Goal: Task Accomplishment & Management: Use online tool/utility

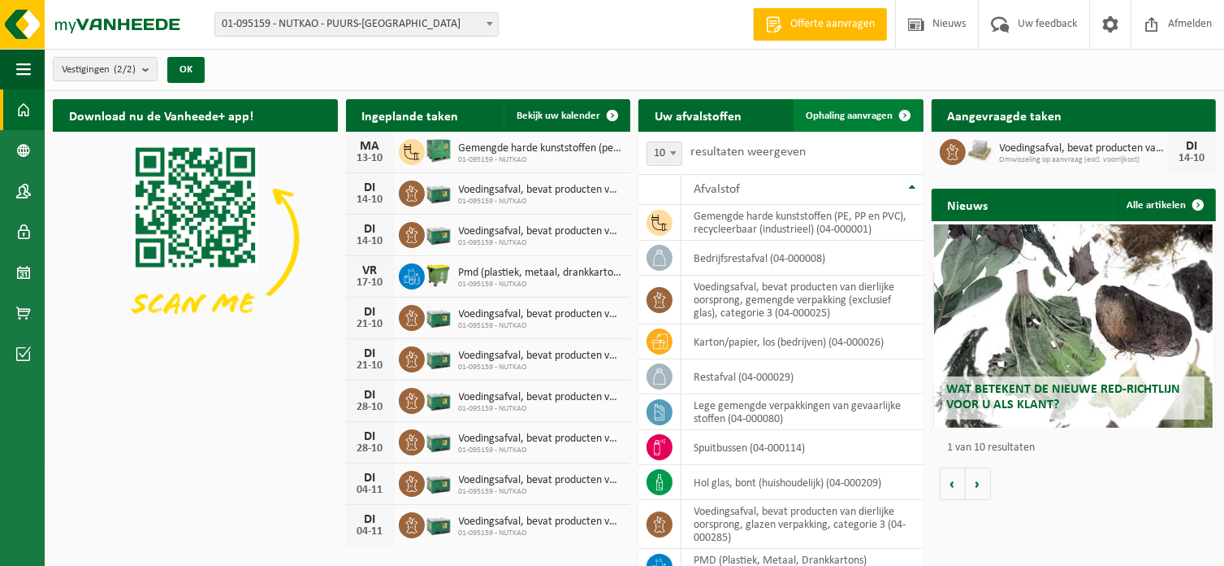
click at [842, 111] on span "Ophaling aanvragen" at bounding box center [850, 116] width 87 height 11
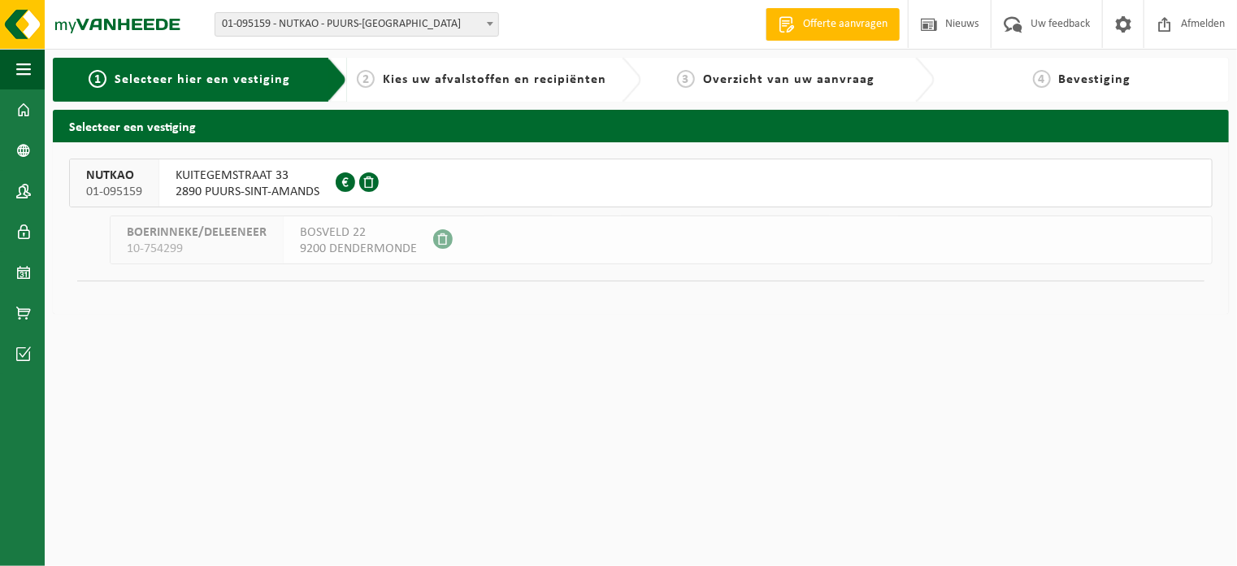
click at [299, 182] on span "KUITEGEMSTRAAT 33" at bounding box center [248, 175] width 144 height 16
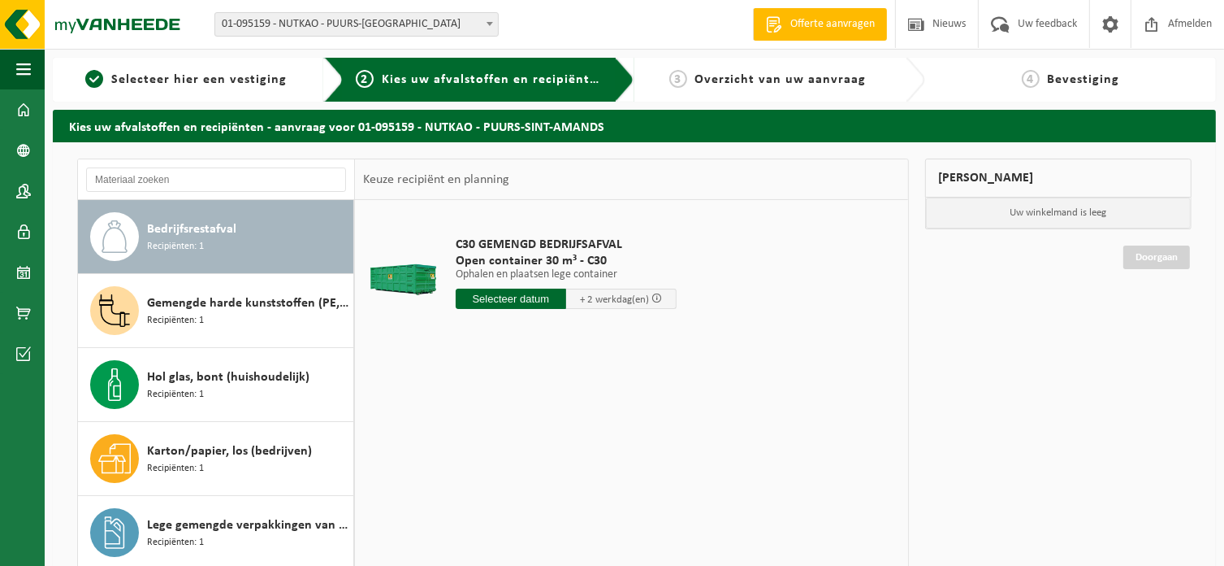
click at [483, 301] on input "text" at bounding box center [511, 298] width 111 height 20
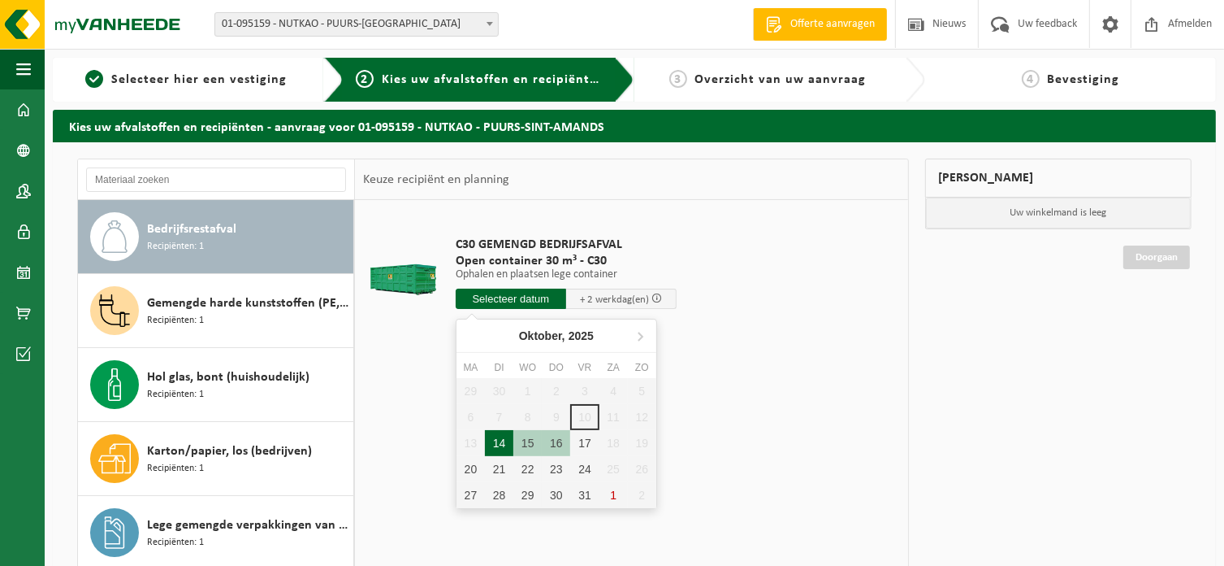
click at [491, 441] on div "14" at bounding box center [499, 443] width 28 height 26
type input "Van 2025-10-14"
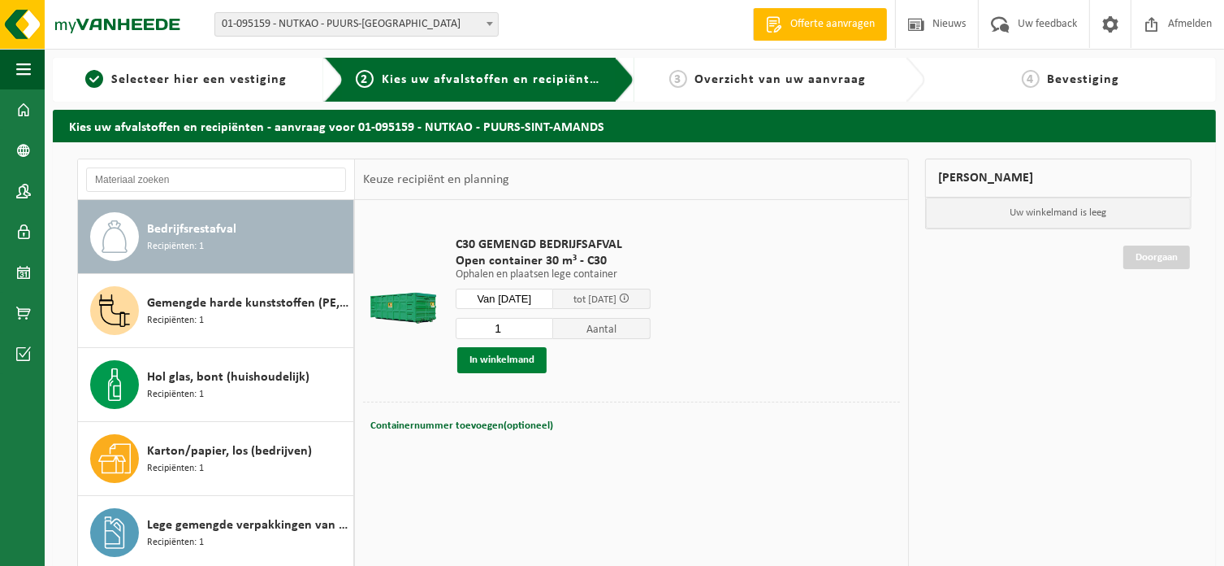
click at [492, 357] on button "In winkelmand" at bounding box center [501, 360] width 89 height 26
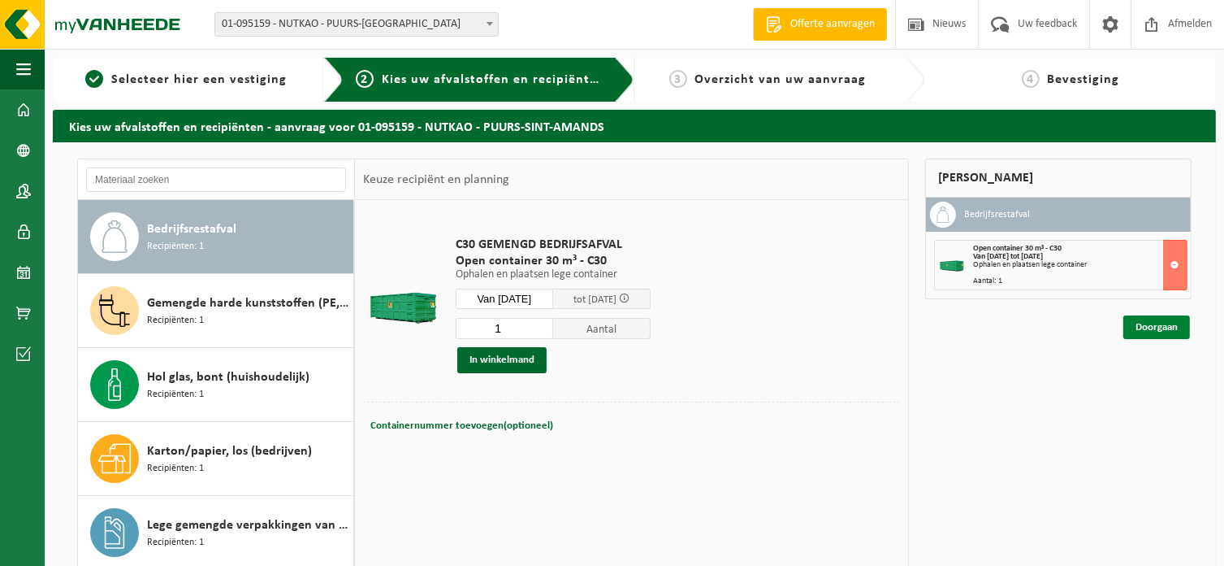
click at [1144, 325] on link "Doorgaan" at bounding box center [1157, 327] width 67 height 24
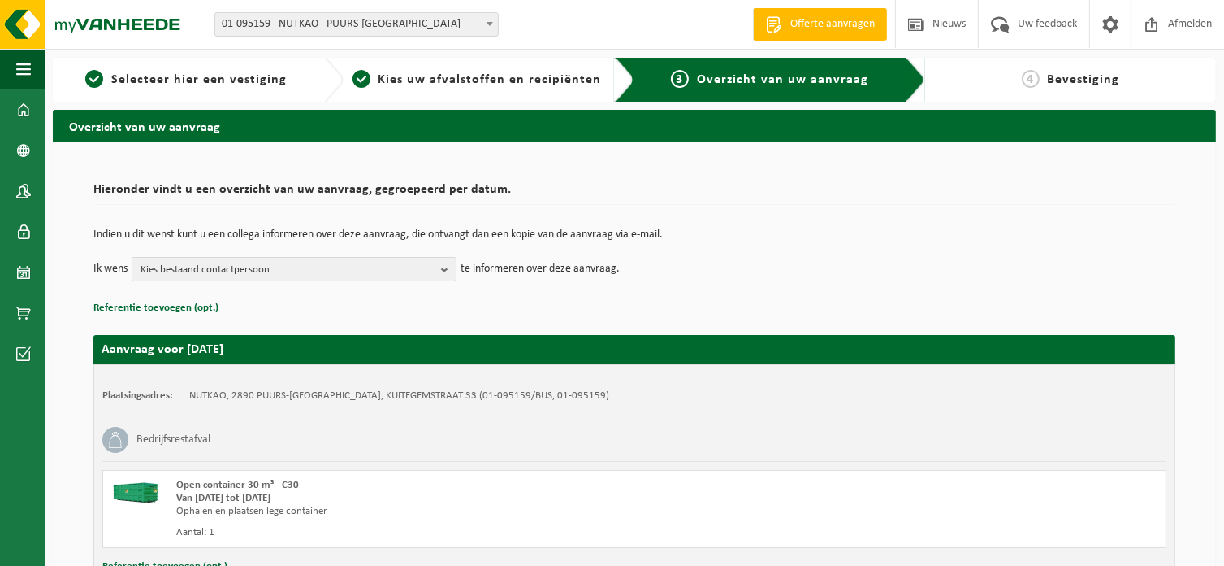
scroll to position [130, 0]
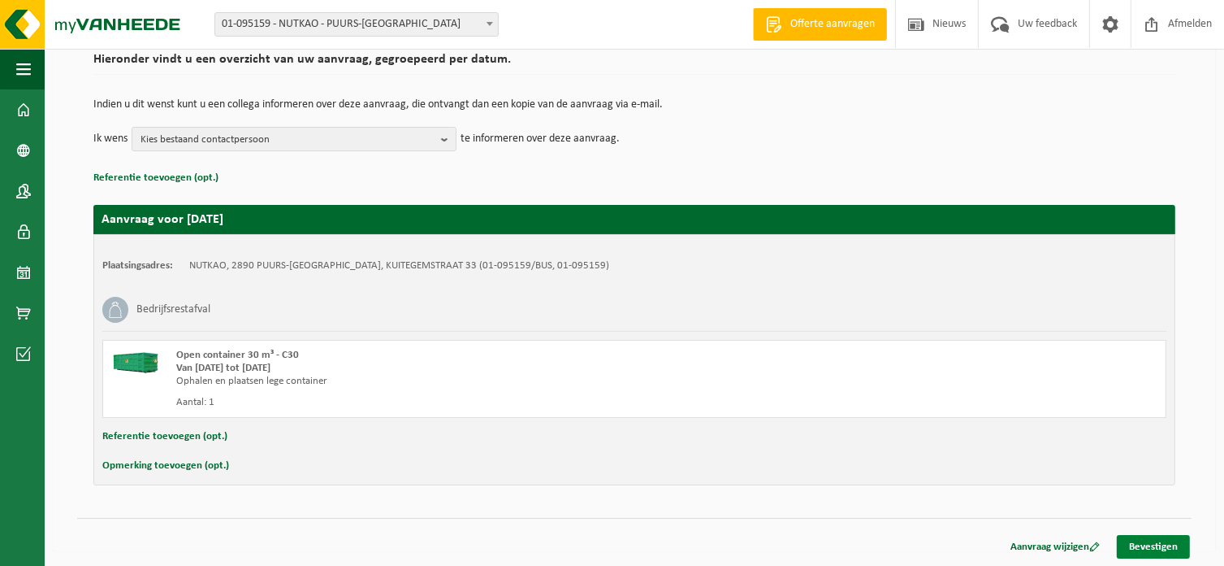
click at [1158, 542] on link "Bevestigen" at bounding box center [1153, 547] width 73 height 24
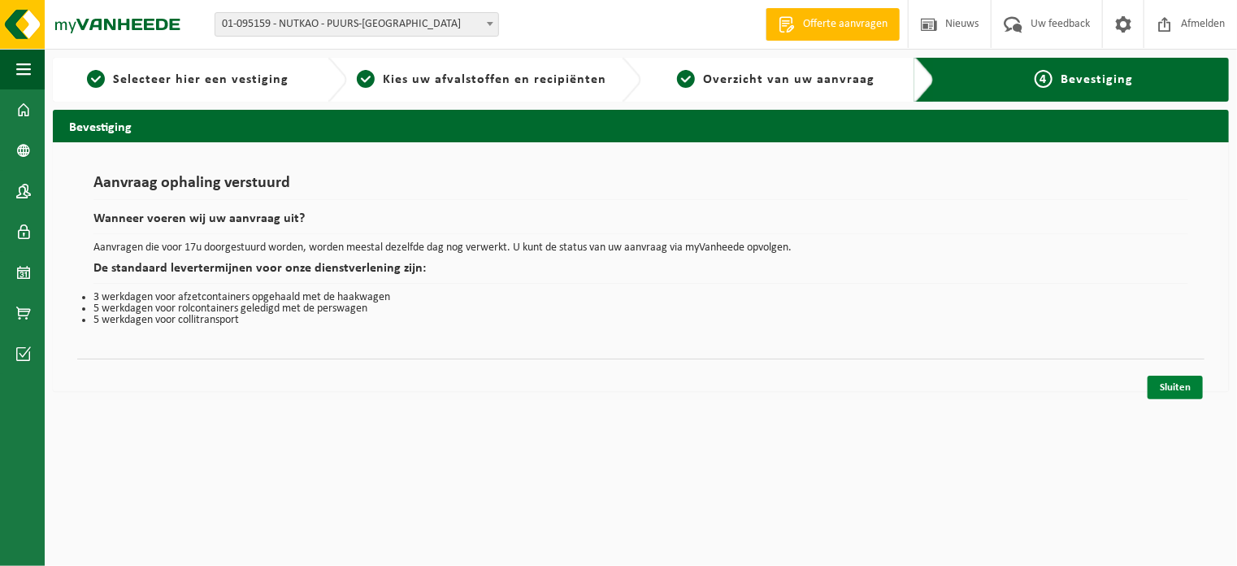
click at [1169, 381] on link "Sluiten" at bounding box center [1174, 387] width 55 height 24
